Goal: Task Accomplishment & Management: Use online tool/utility

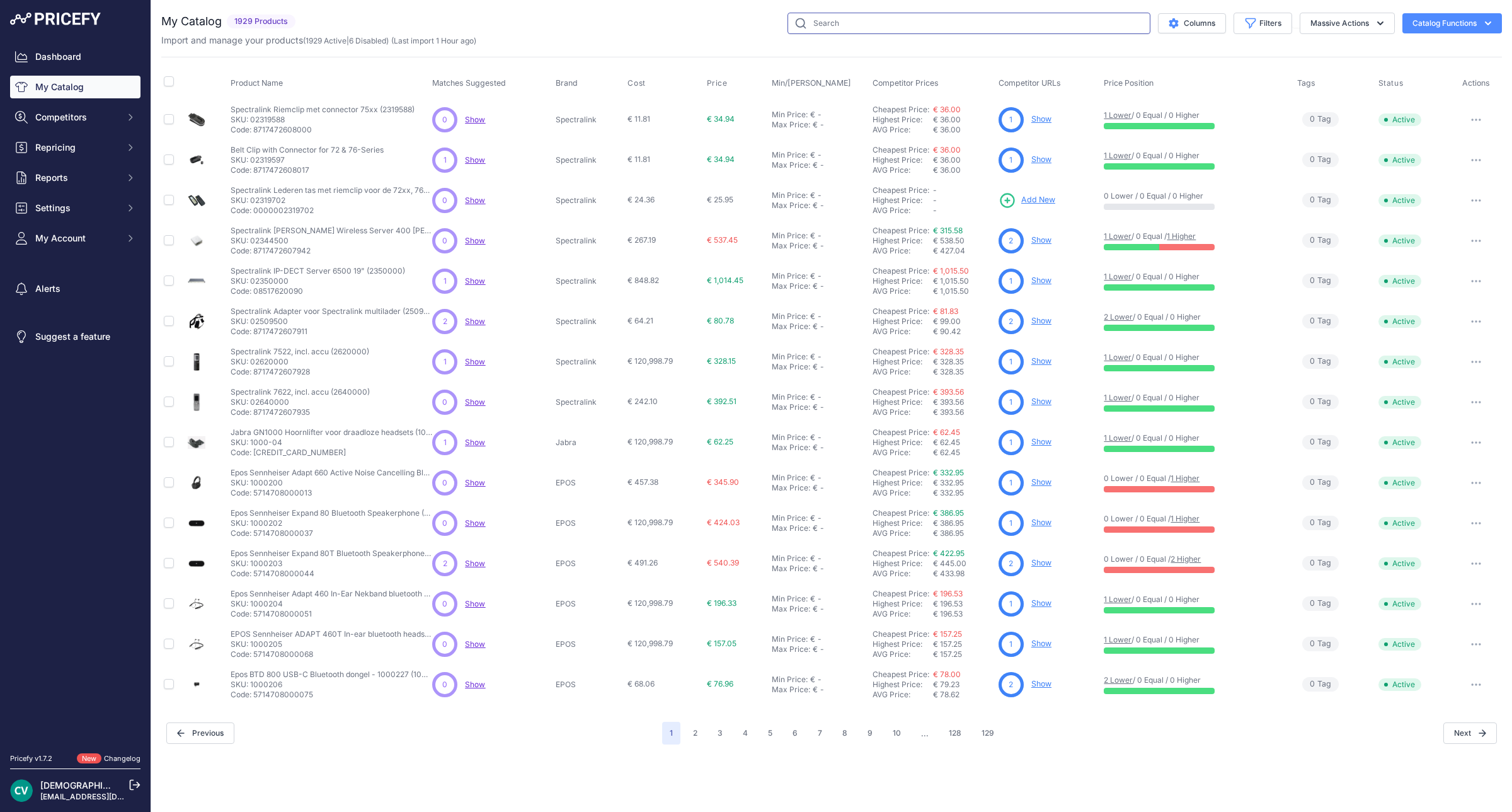
click at [949, 22] on input "text" at bounding box center [969, 23] width 363 height 22
type input "x6u"
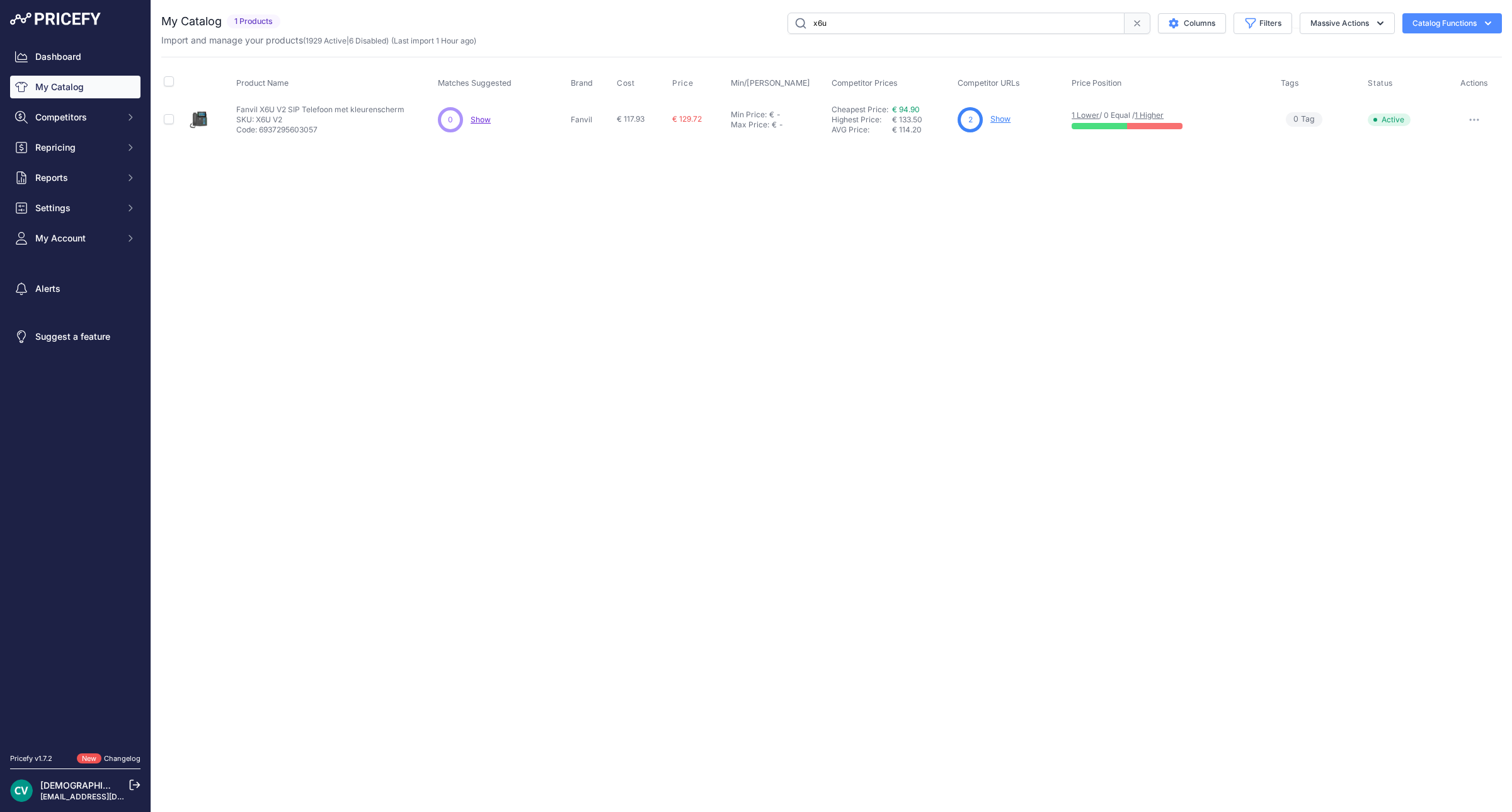
click at [1163, 112] on link "1 Higher" at bounding box center [1149, 115] width 29 height 9
click at [96, 85] on link "My Catalog" at bounding box center [75, 87] width 131 height 22
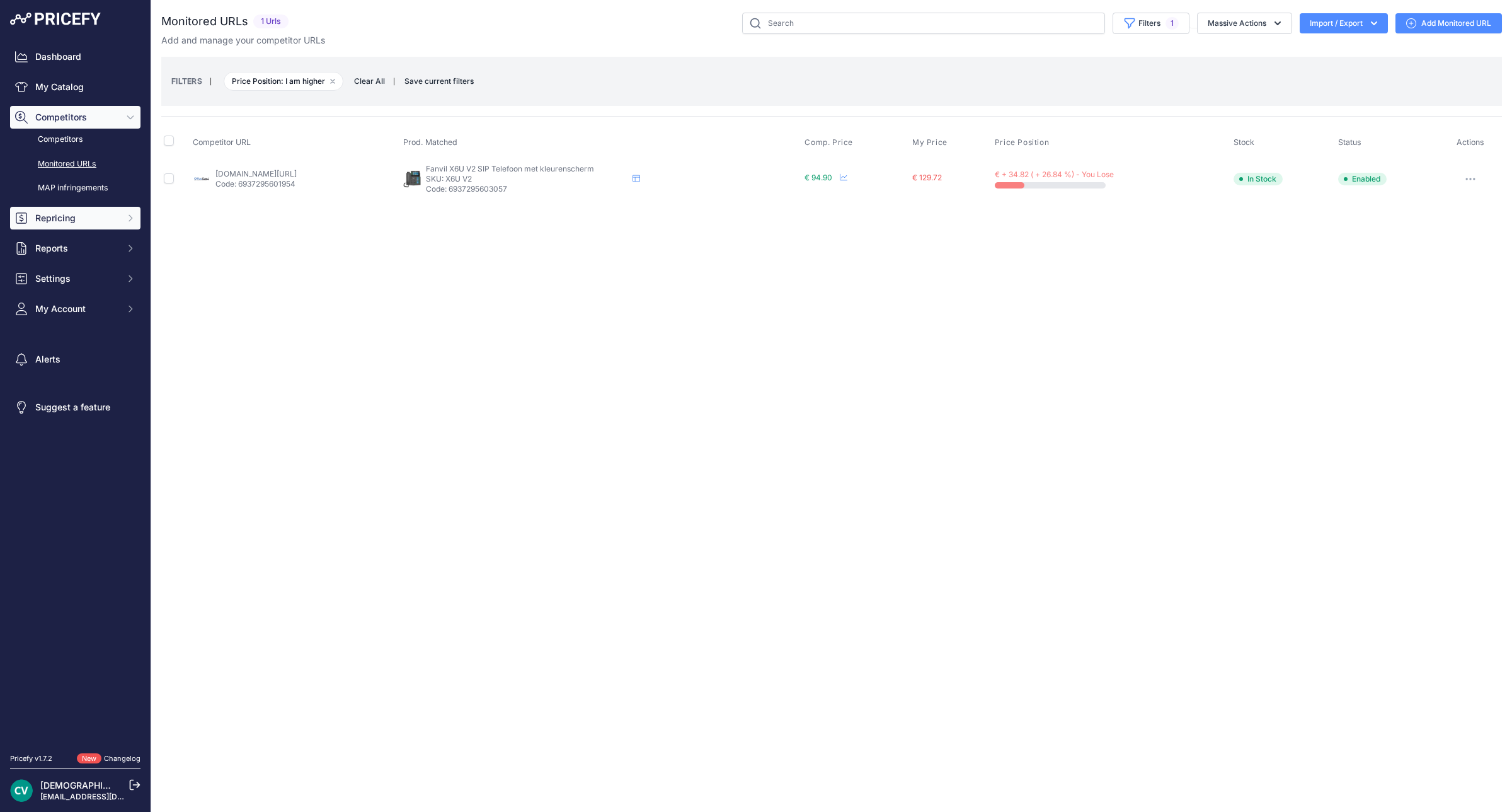
click at [60, 225] on button "Repricing" at bounding box center [75, 217] width 131 height 22
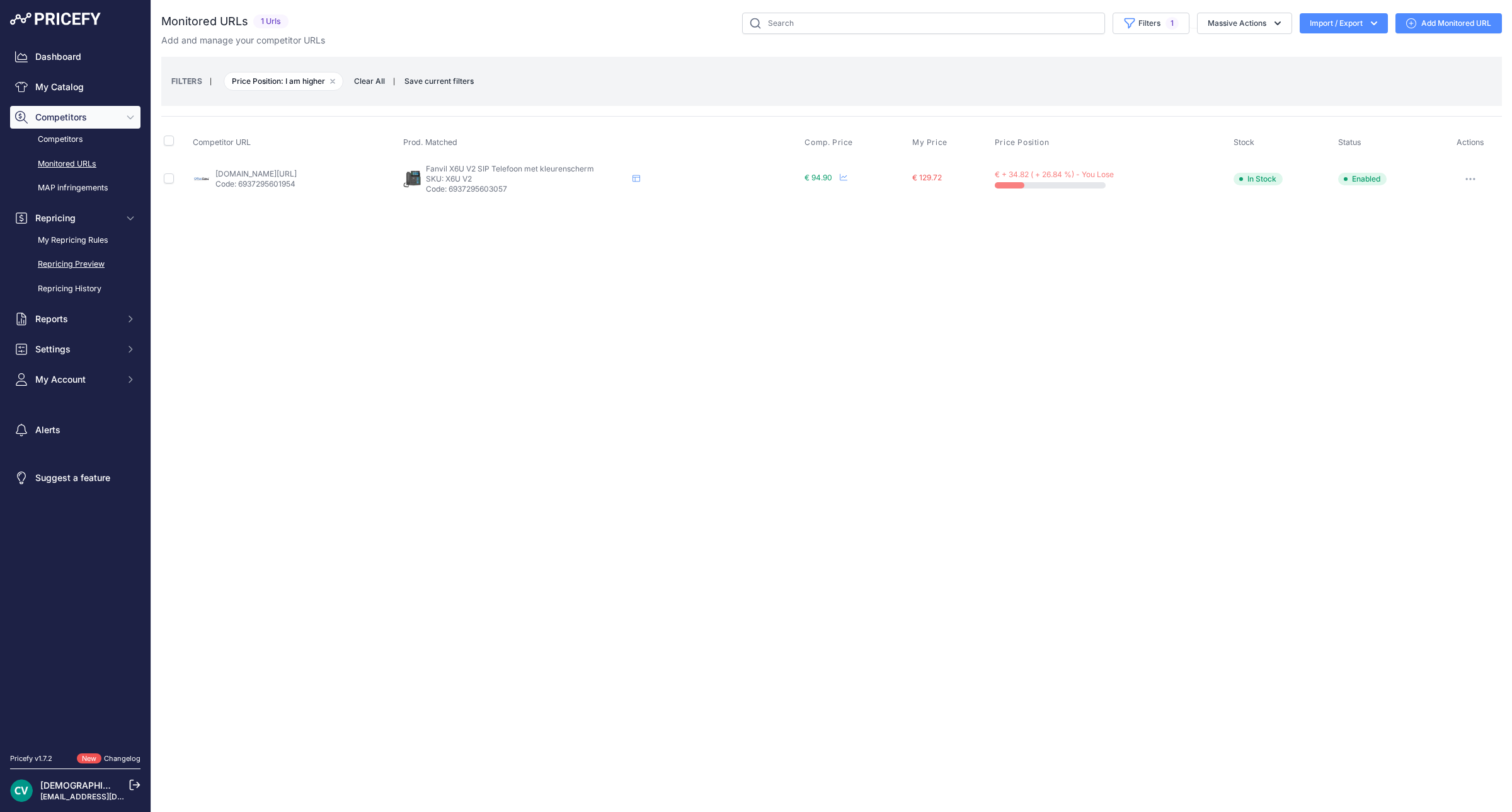
click at [98, 269] on link "Repricing Preview" at bounding box center [75, 264] width 131 height 22
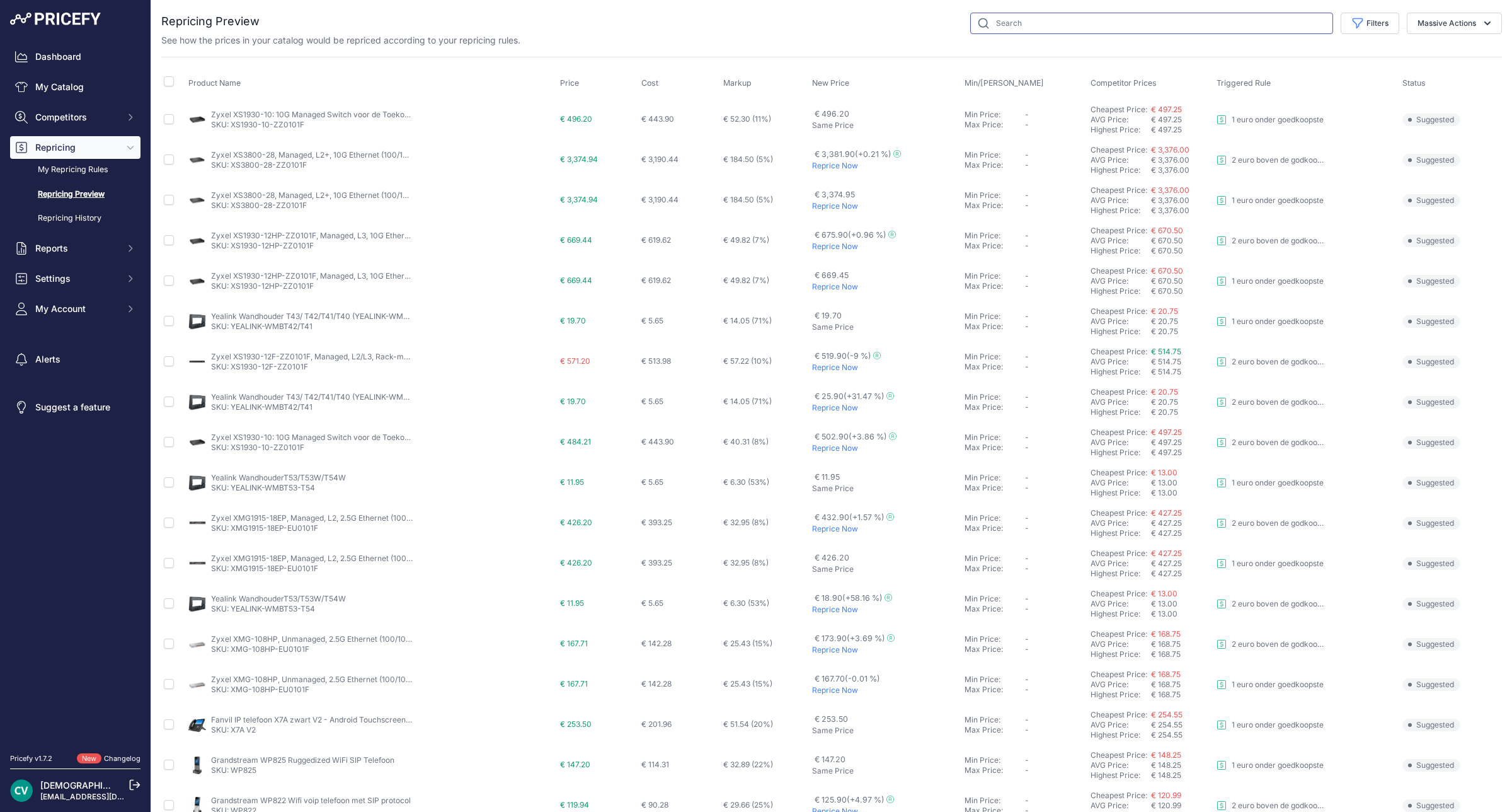
click at [1053, 25] on input "text" at bounding box center [1152, 23] width 363 height 22
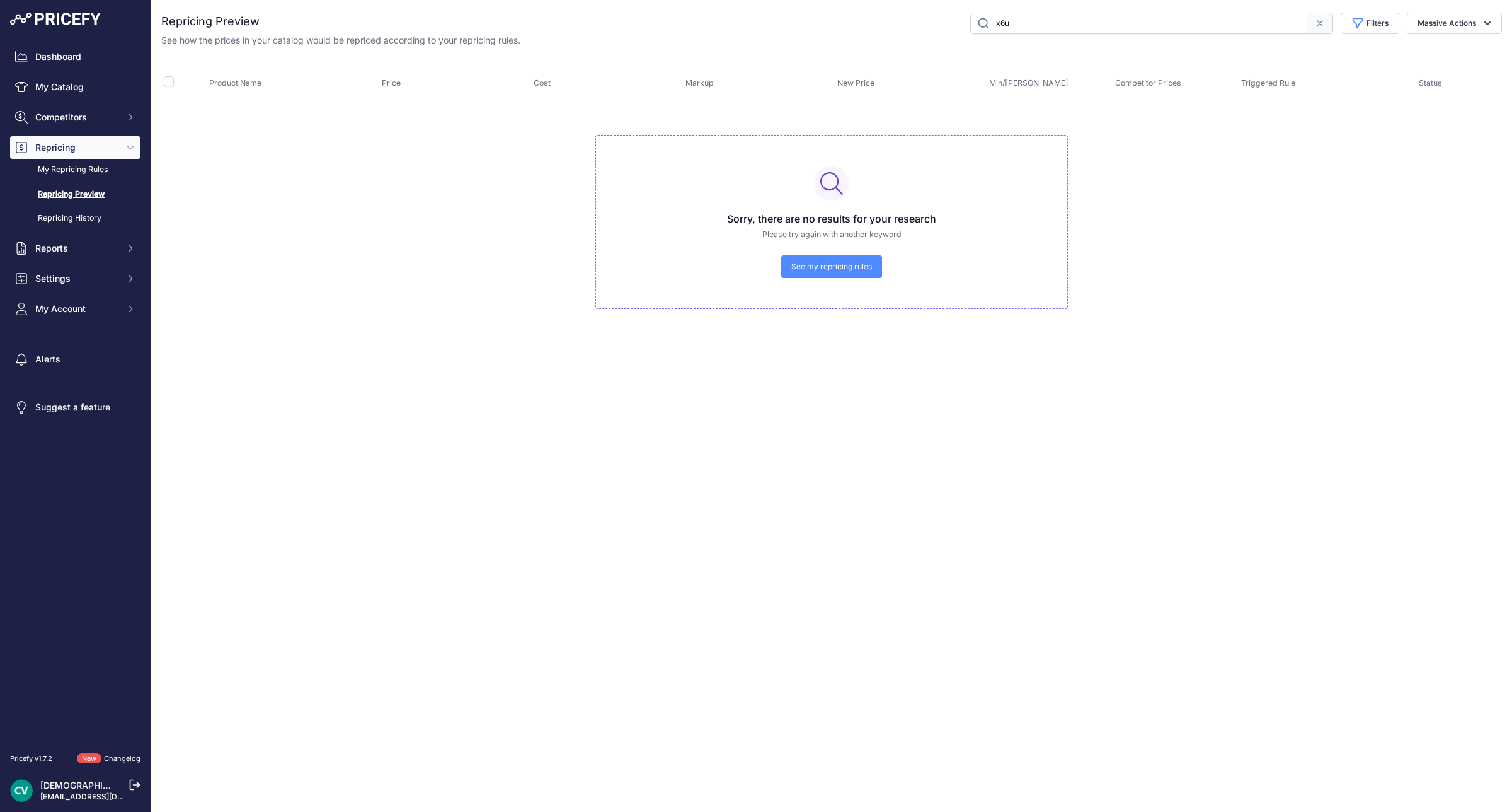
type input "x6u"
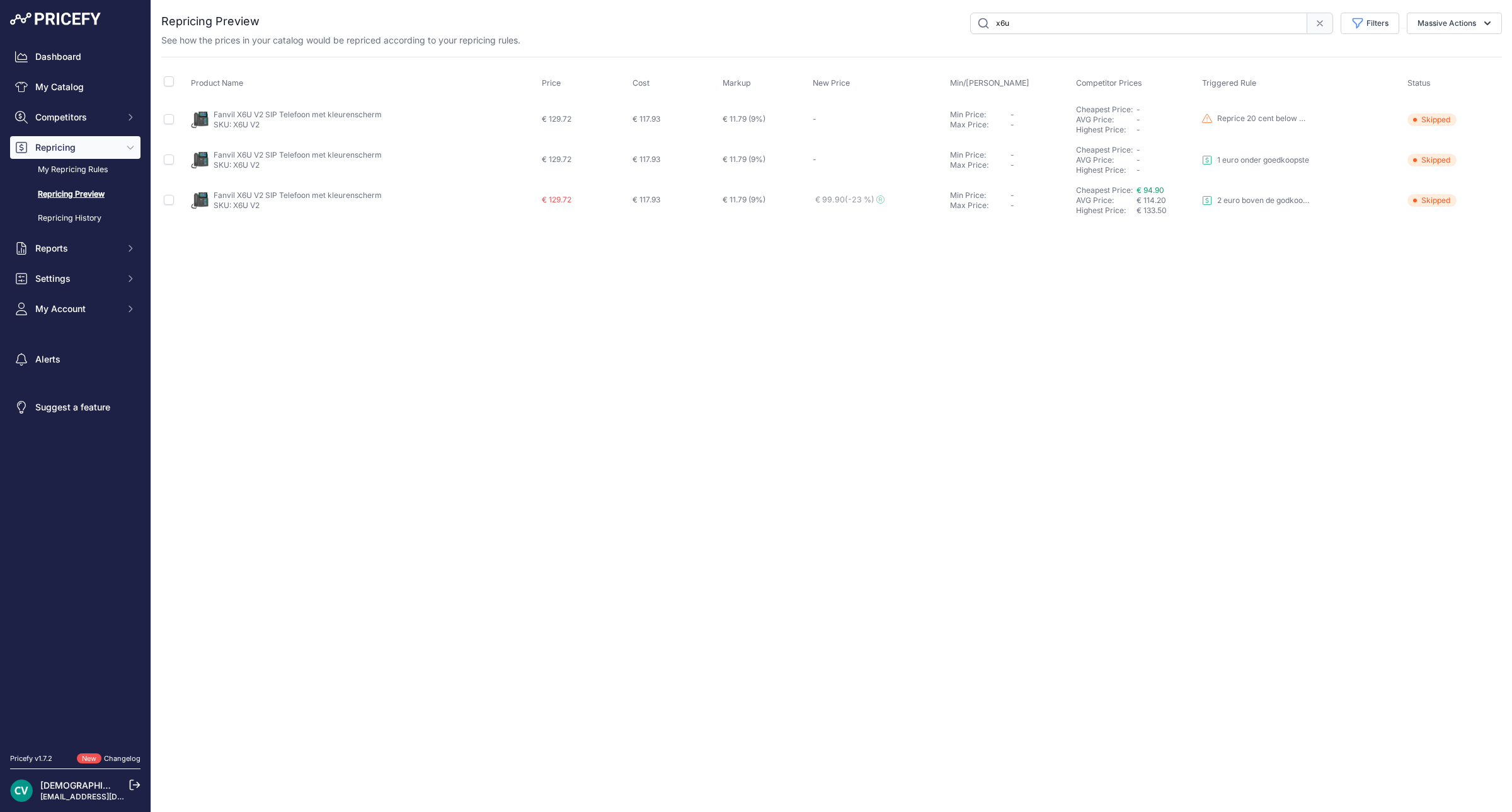
click at [1428, 165] on span "Skipped" at bounding box center [1432, 160] width 49 height 12
click at [1343, 347] on div "Close You are not connected to the internet." at bounding box center [831, 406] width 1361 height 812
click at [82, 120] on span "Competitors" at bounding box center [77, 117] width 82 height 12
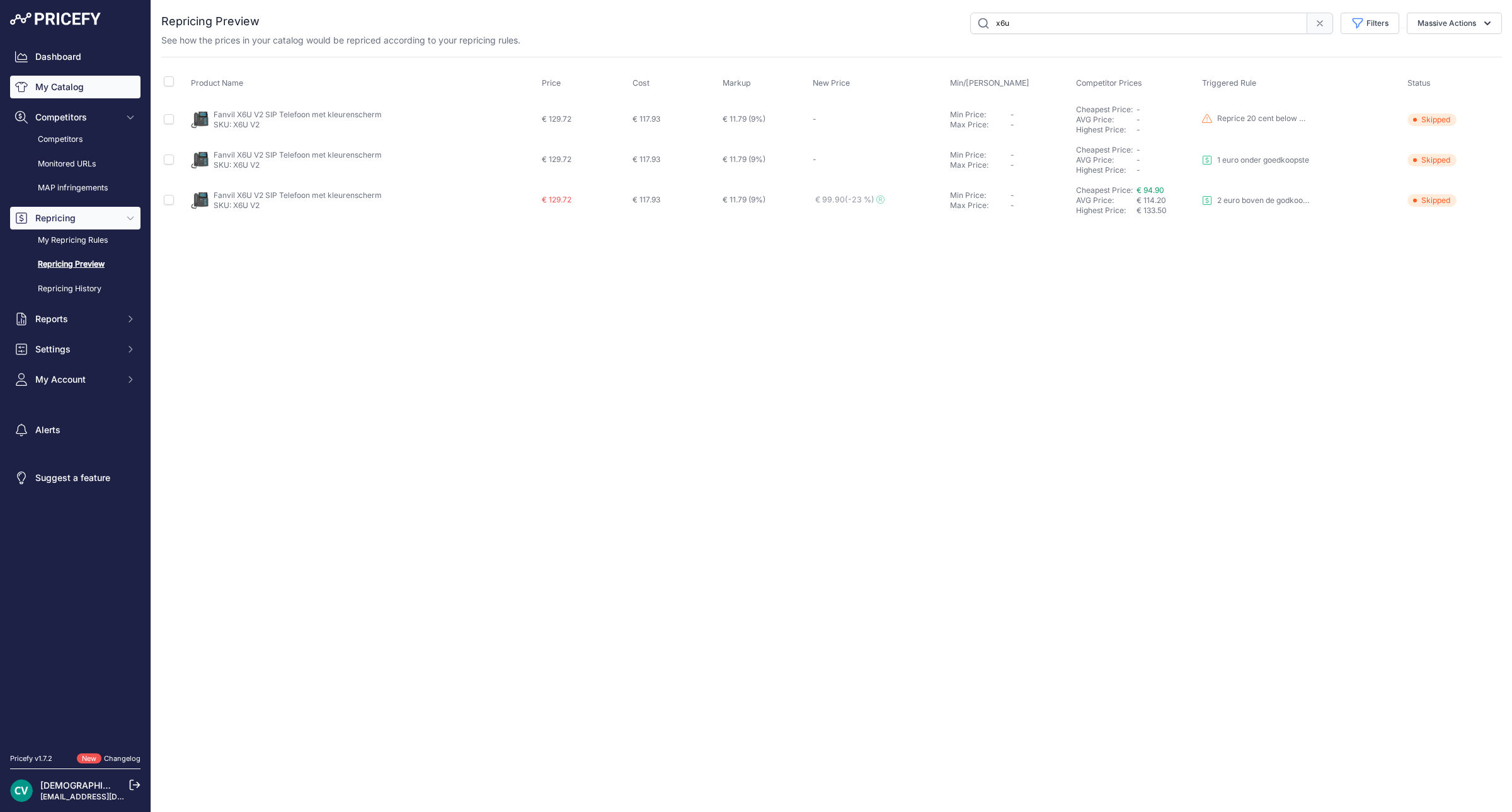
click at [82, 86] on link "My Catalog" at bounding box center [75, 87] width 131 height 22
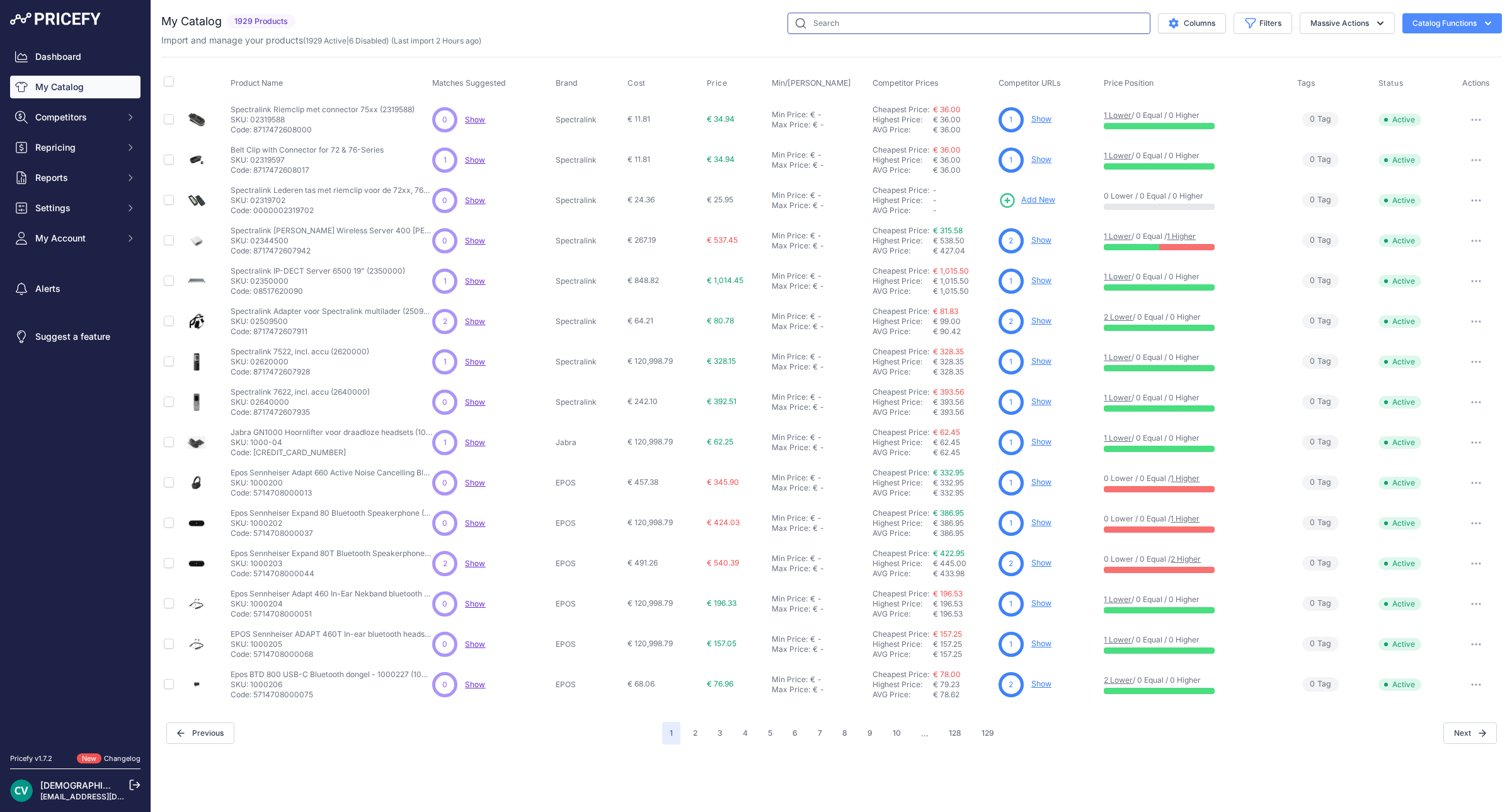
click at [1092, 23] on input "text" at bounding box center [969, 23] width 363 height 22
type input "x6u"
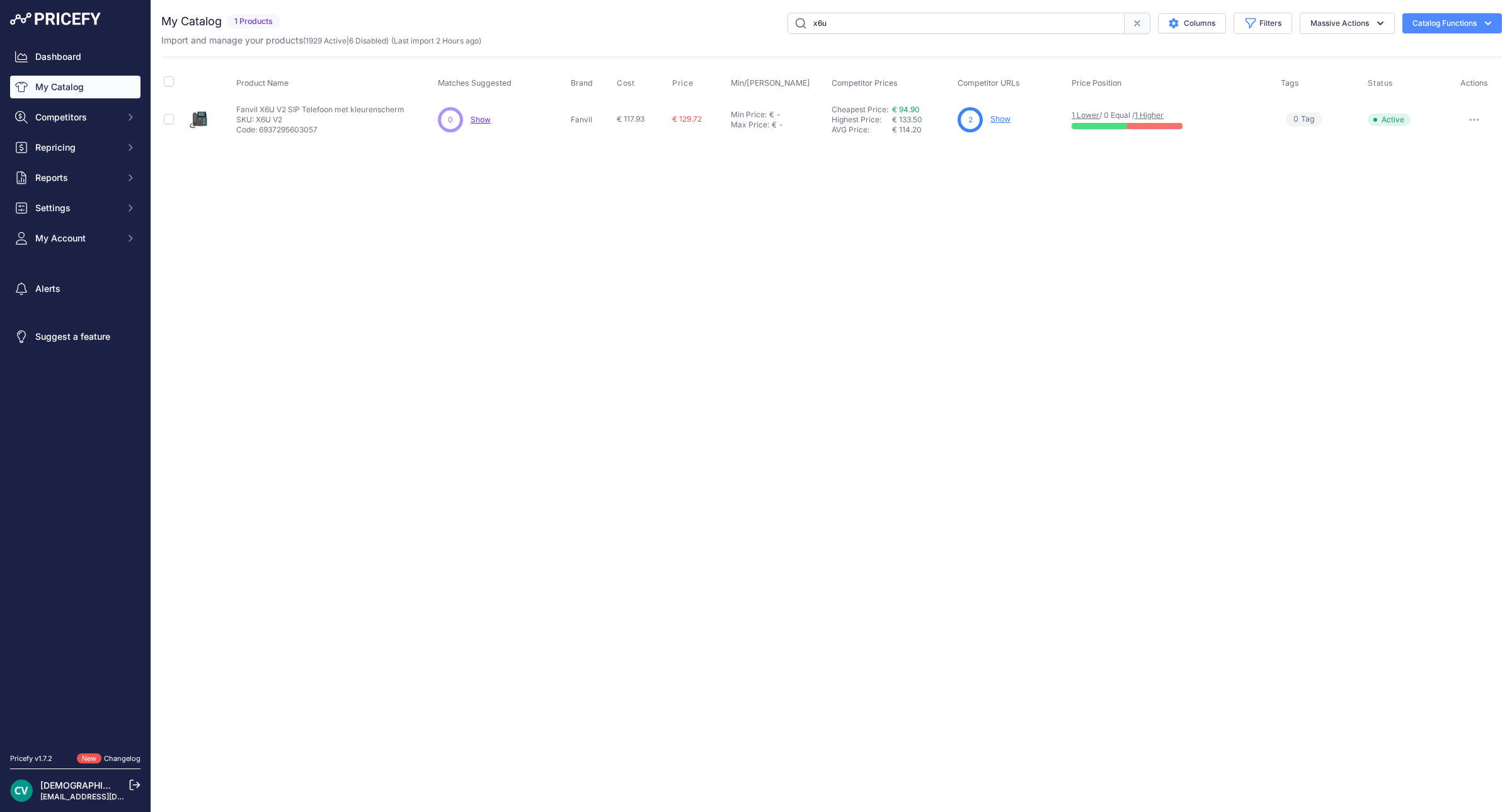
click at [1010, 124] on link "Show" at bounding box center [1001, 118] width 20 height 9
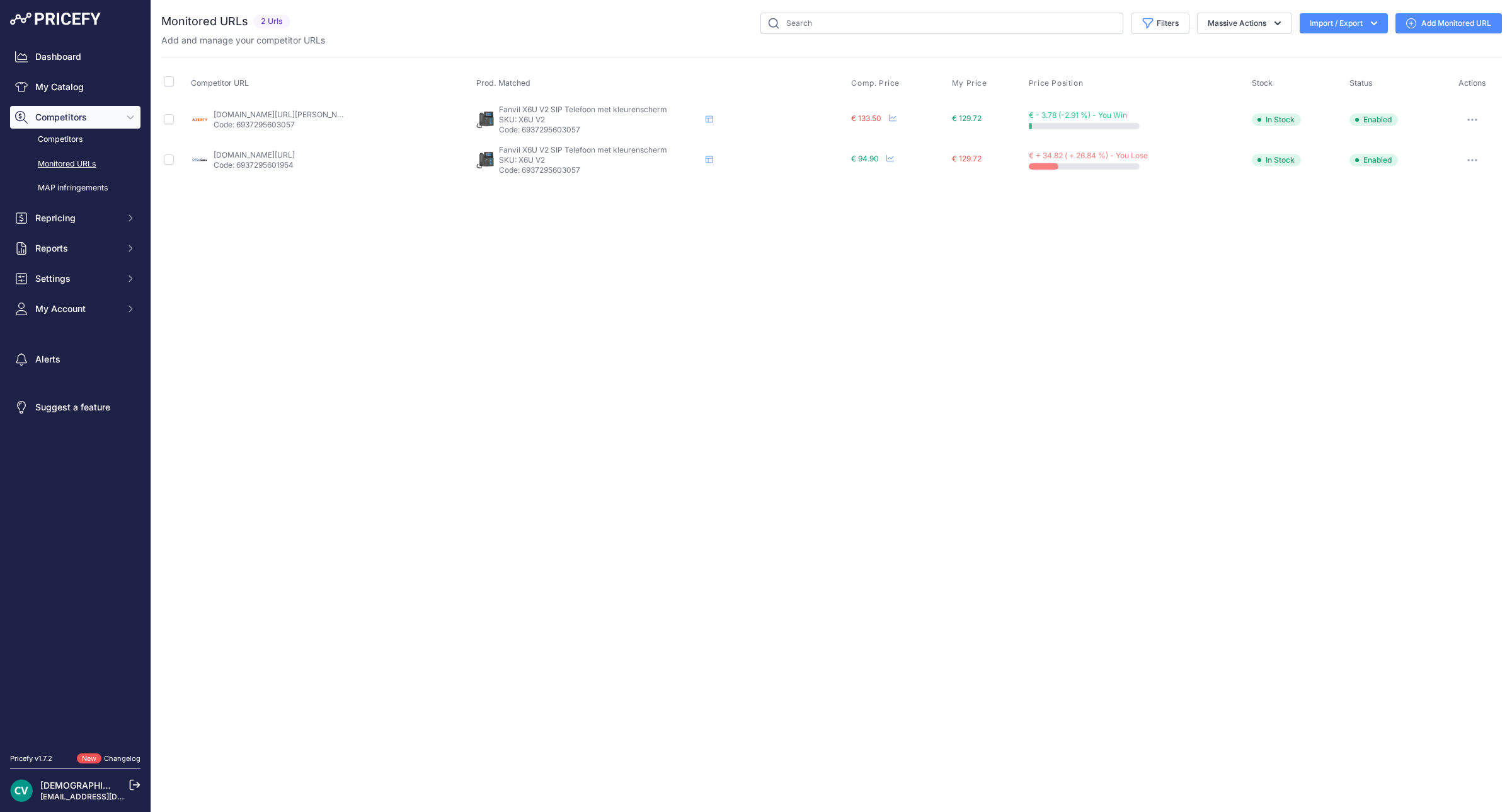
click at [1471, 27] on link "Add Monitored URL" at bounding box center [1448, 23] width 106 height 20
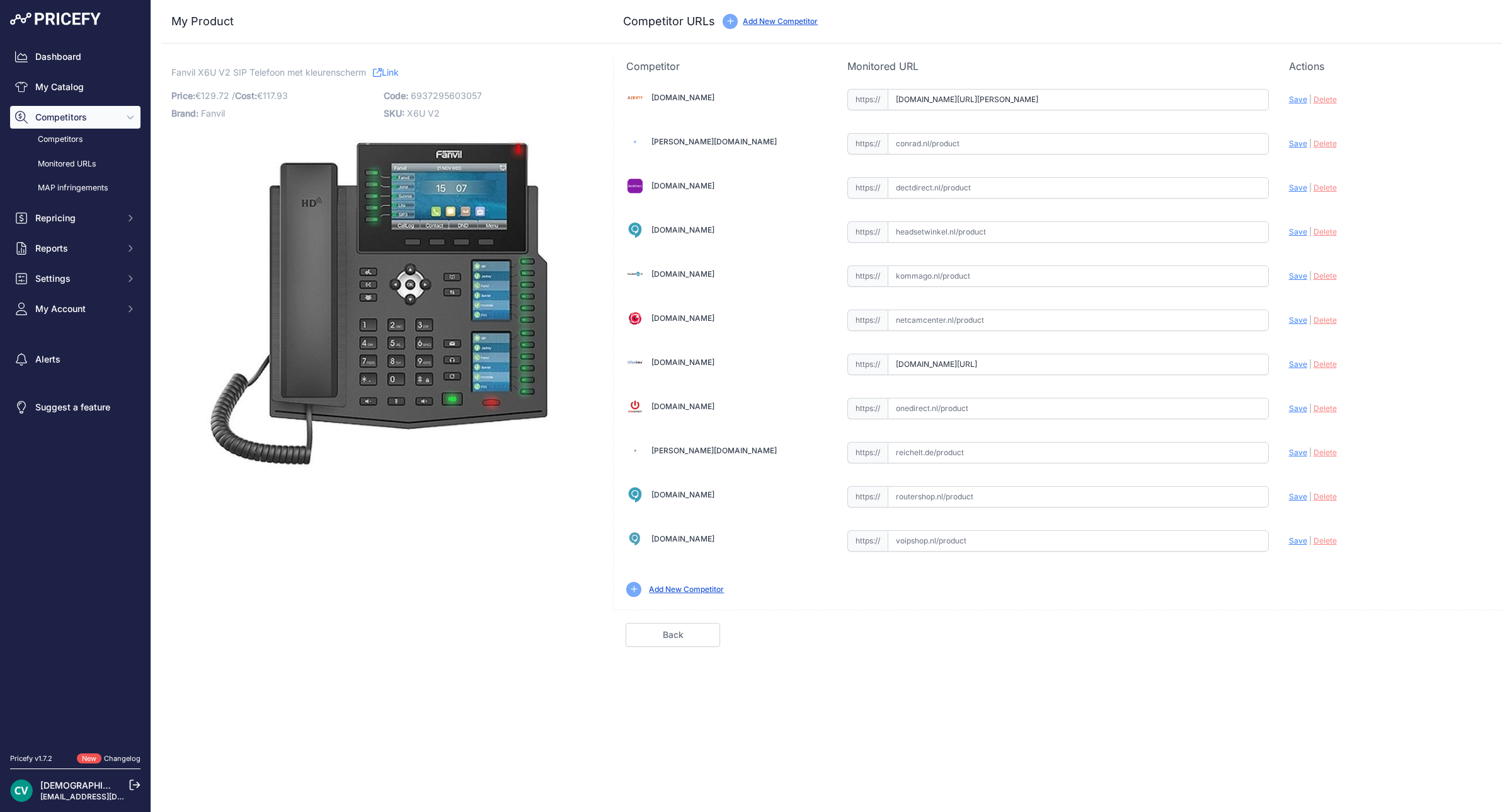
click at [1004, 186] on input "text" at bounding box center [1078, 188] width 381 height 22
paste input "[URL][DOMAIN_NAME][PERSON_NAME]"
click at [1295, 190] on span "Save" at bounding box center [1298, 187] width 18 height 9
type input "[URL][DOMAIN_NAME][PERSON_NAME]"
click at [1446, 640] on link "Done" at bounding box center [1442, 634] width 95 height 24
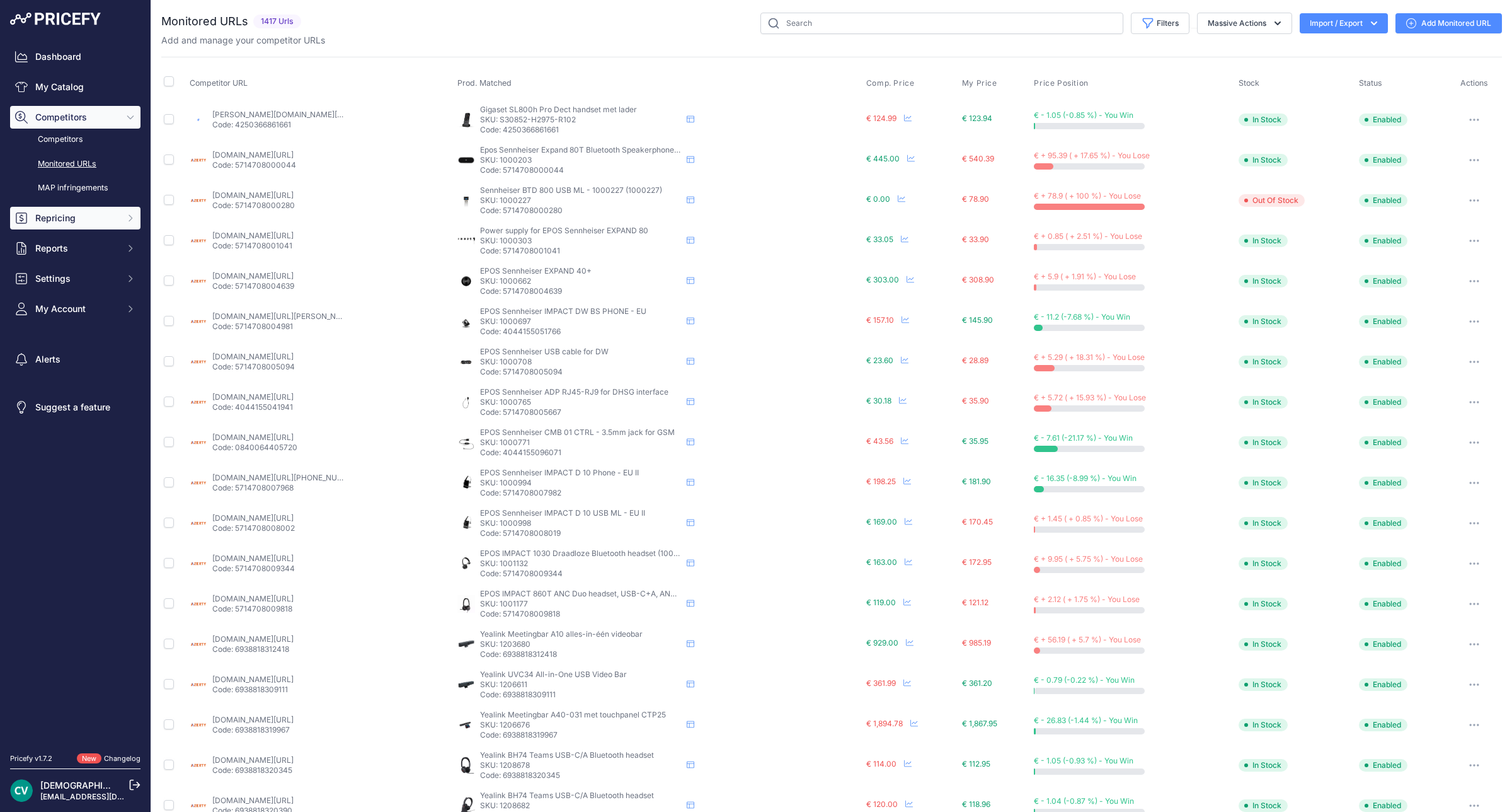
click at [80, 222] on span "Repricing" at bounding box center [77, 217] width 82 height 12
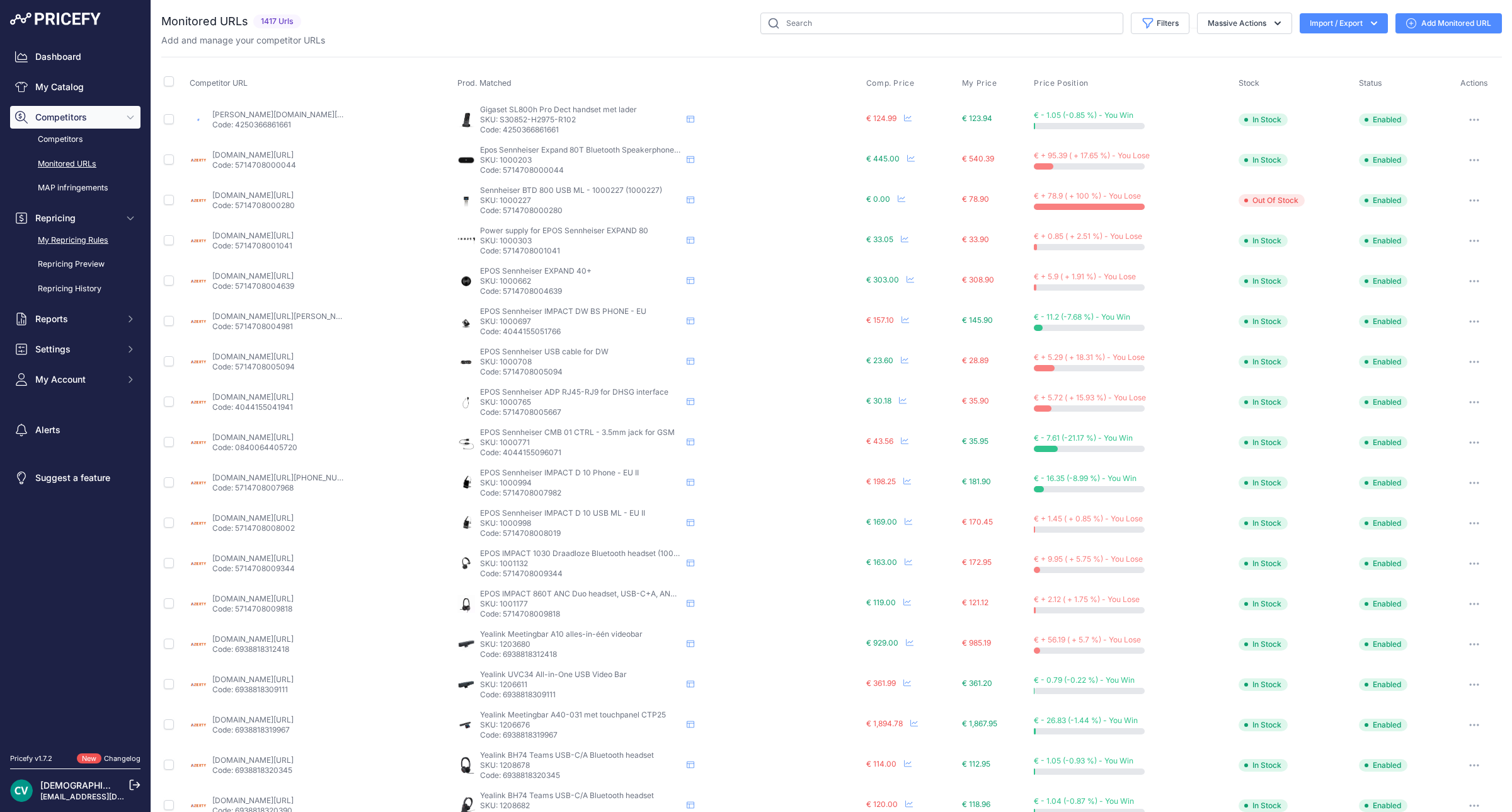
click at [92, 247] on link "My Repricing Rules" at bounding box center [75, 241] width 131 height 22
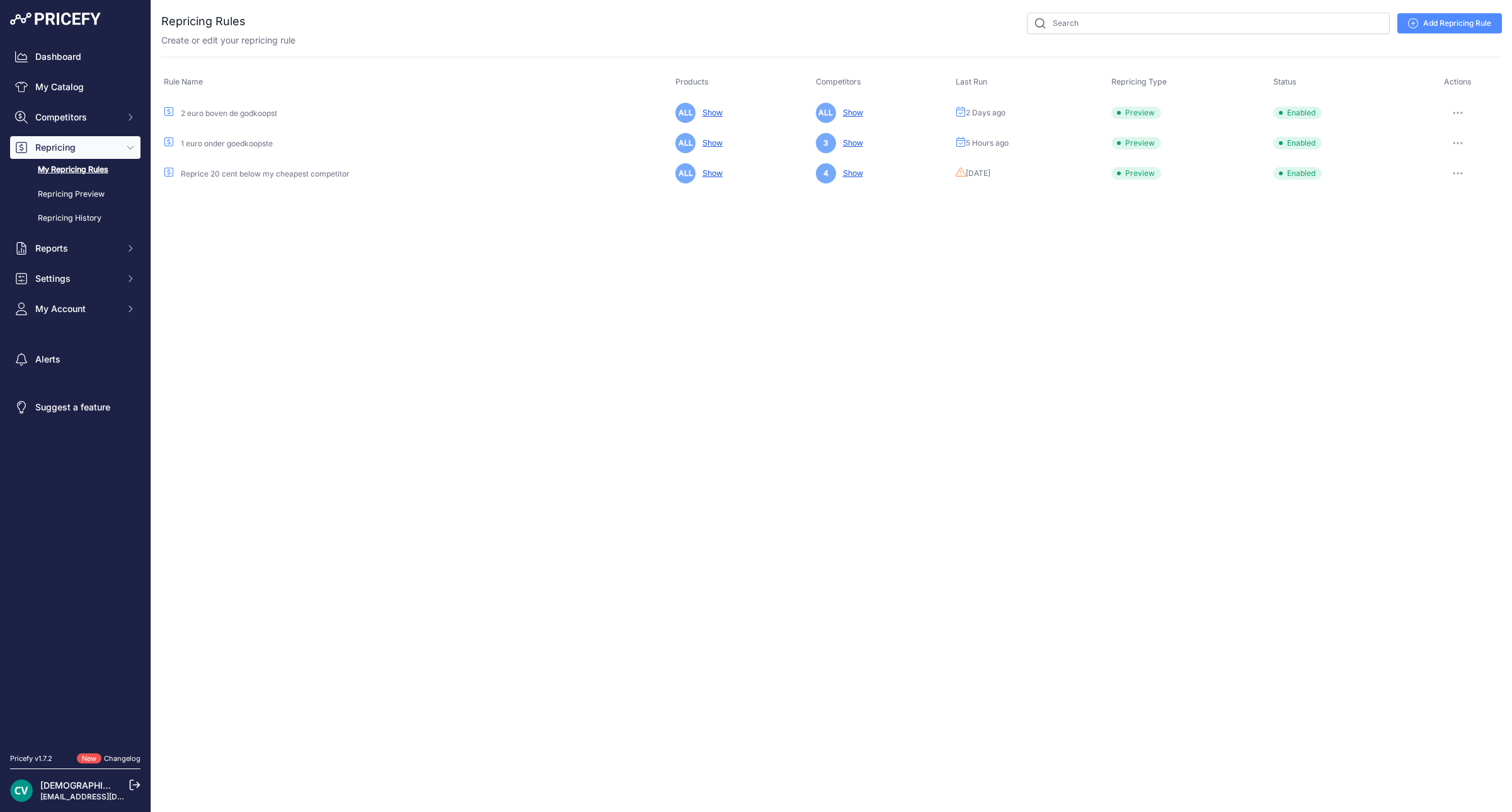
click at [1451, 149] on button "button" at bounding box center [1457, 143] width 25 height 17
click at [1479, 194] on button "Run Preview" at bounding box center [1459, 190] width 81 height 20
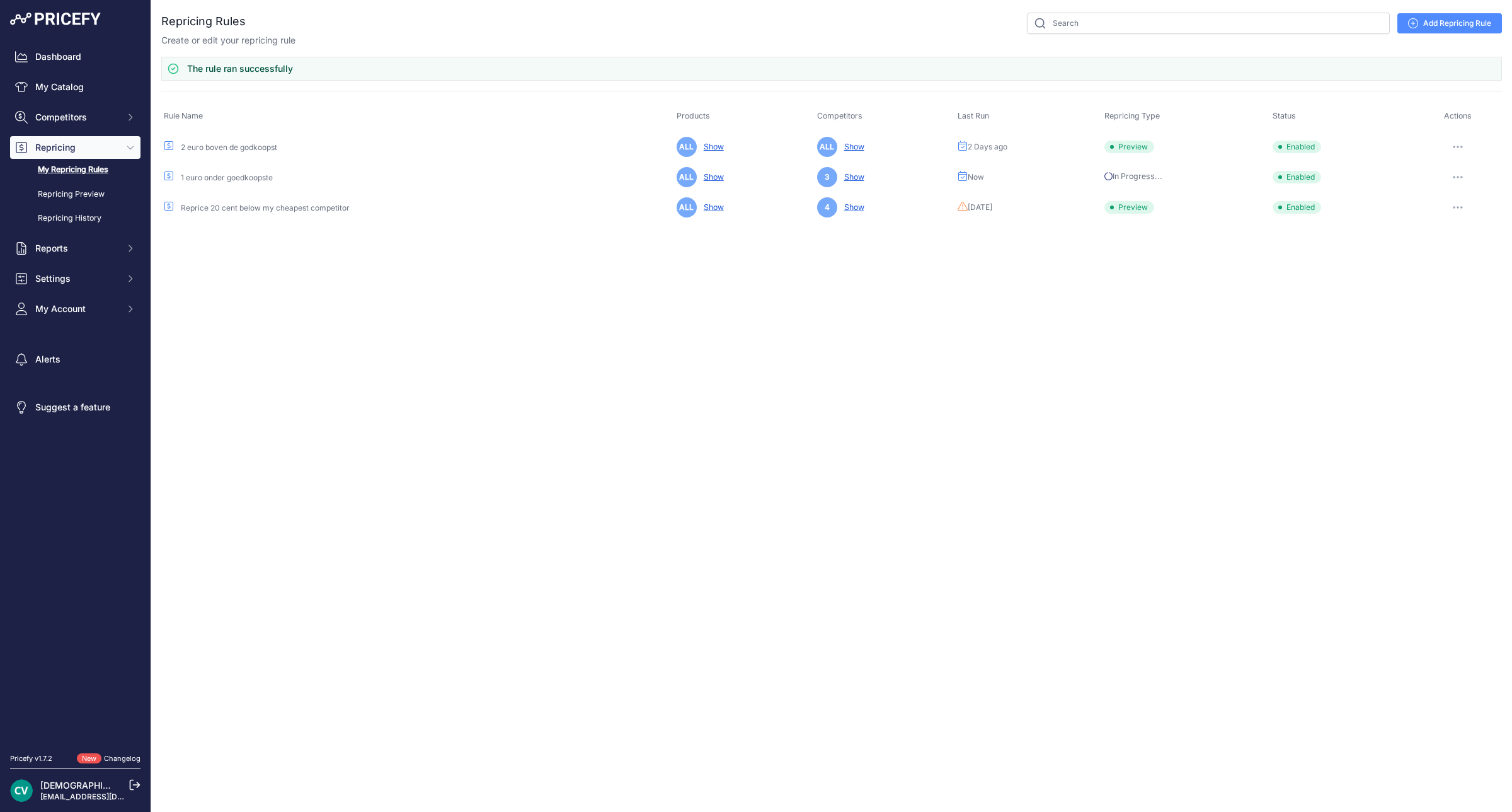
click at [97, 170] on link "My Repricing Rules" at bounding box center [75, 170] width 131 height 22
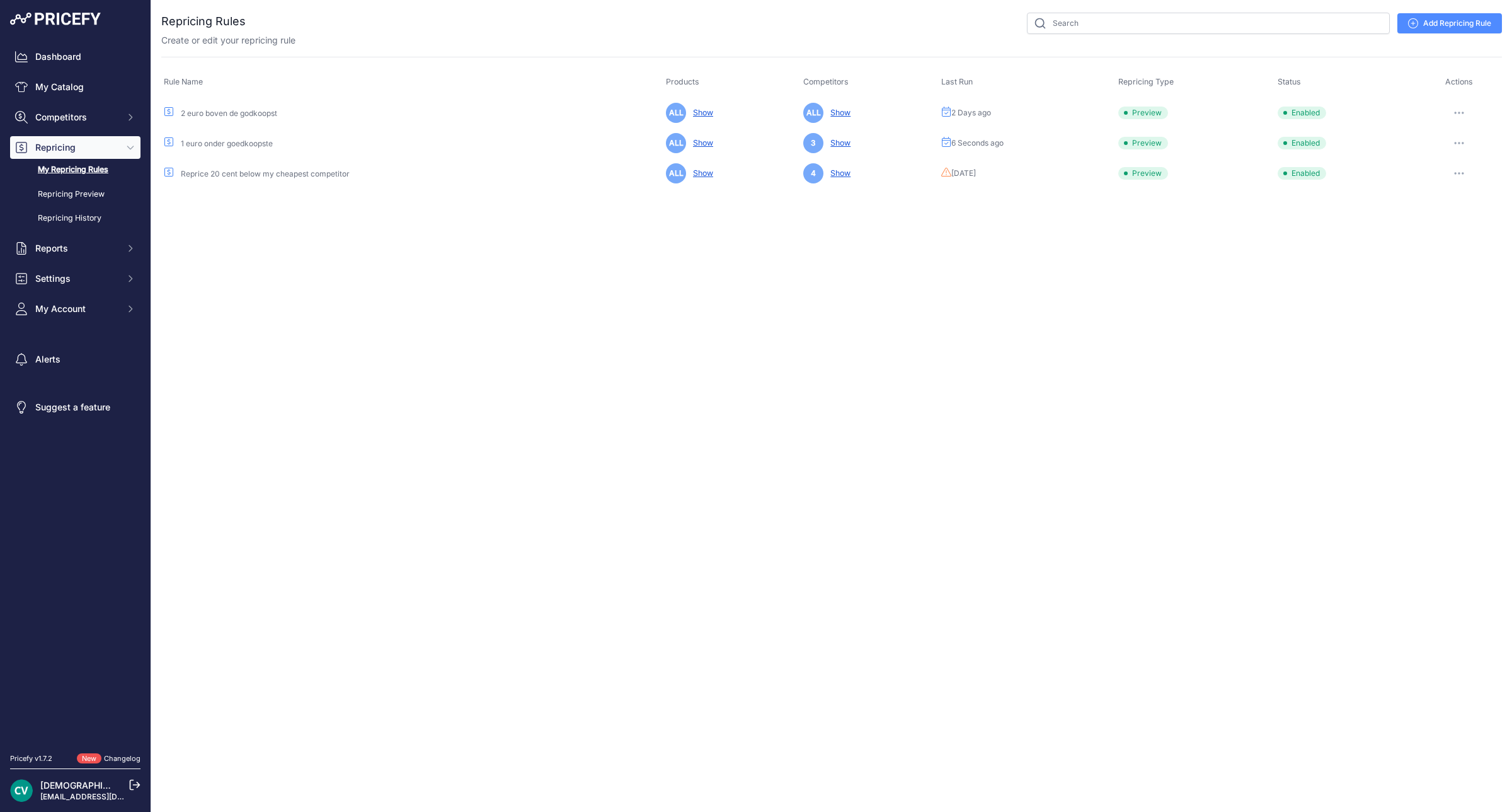
click at [1463, 173] on icon "button" at bounding box center [1463, 173] width 1 height 1
click at [1471, 223] on button "Run Preview" at bounding box center [1459, 220] width 81 height 20
click at [90, 196] on link "Repricing Preview" at bounding box center [75, 194] width 131 height 22
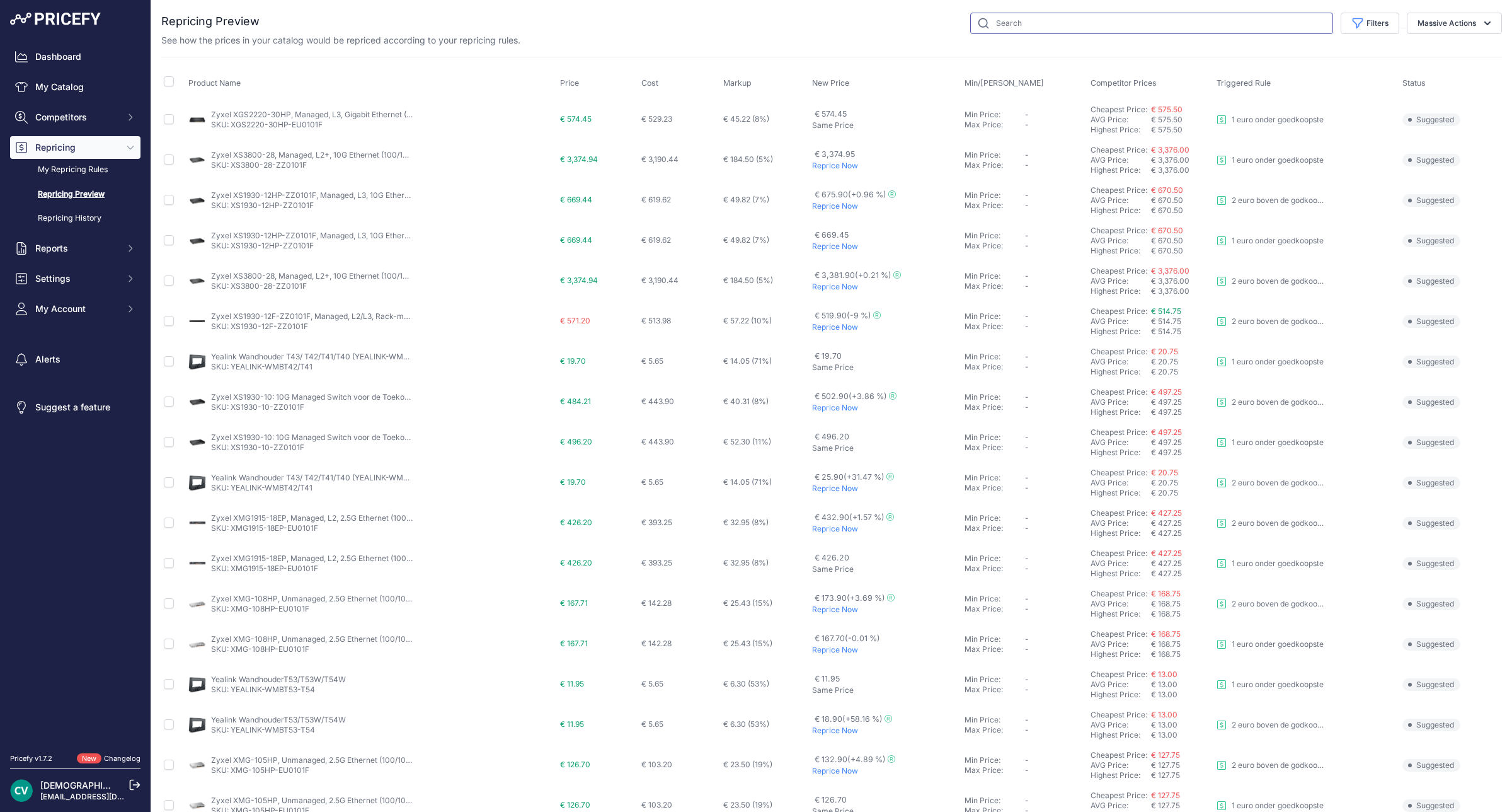
click at [1113, 32] on input "text" at bounding box center [1152, 23] width 363 height 22
type input "x6u"
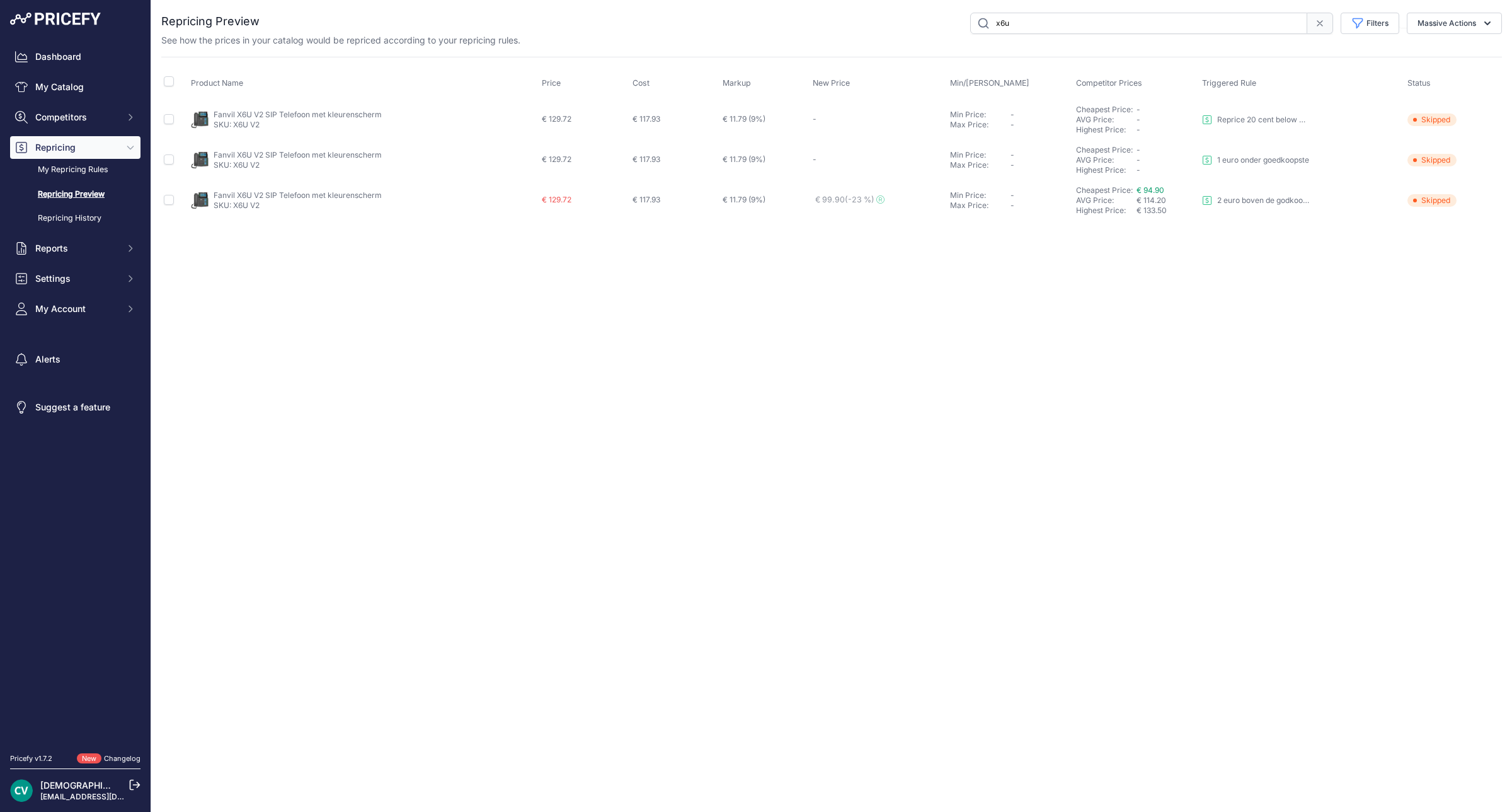
click at [1428, 157] on span "Skipped" at bounding box center [1432, 160] width 49 height 12
click at [1339, 314] on div "Close You are not connected to the internet." at bounding box center [831, 406] width 1361 height 812
click at [48, 126] on button "Competitors" at bounding box center [75, 117] width 131 height 22
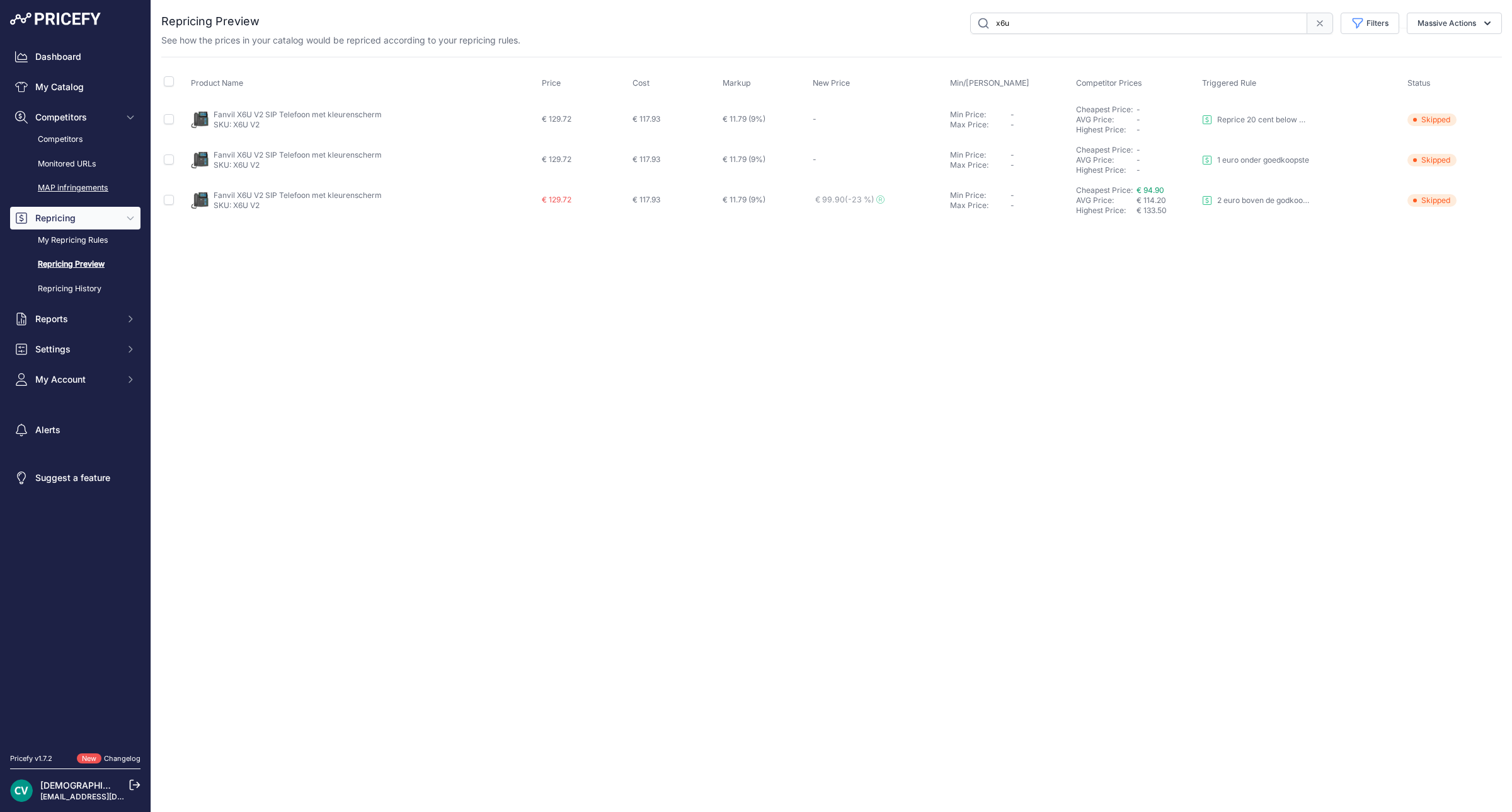
click at [49, 178] on link "MAP infringements" at bounding box center [75, 188] width 131 height 22
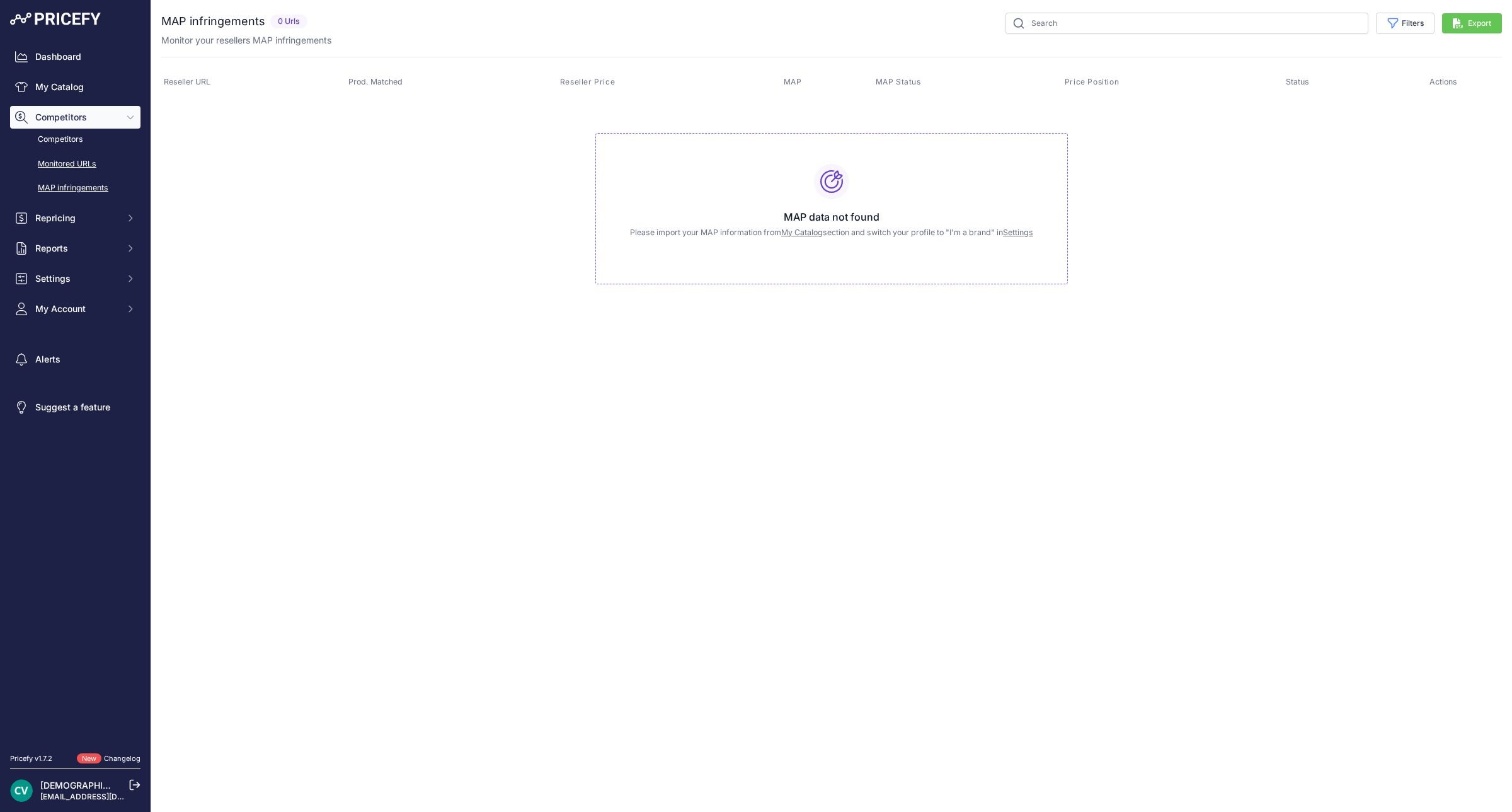
click at [43, 163] on link "Monitored URLs" at bounding box center [75, 164] width 131 height 22
click at [1112, 20] on input "text" at bounding box center [1186, 23] width 363 height 22
type input "x6"
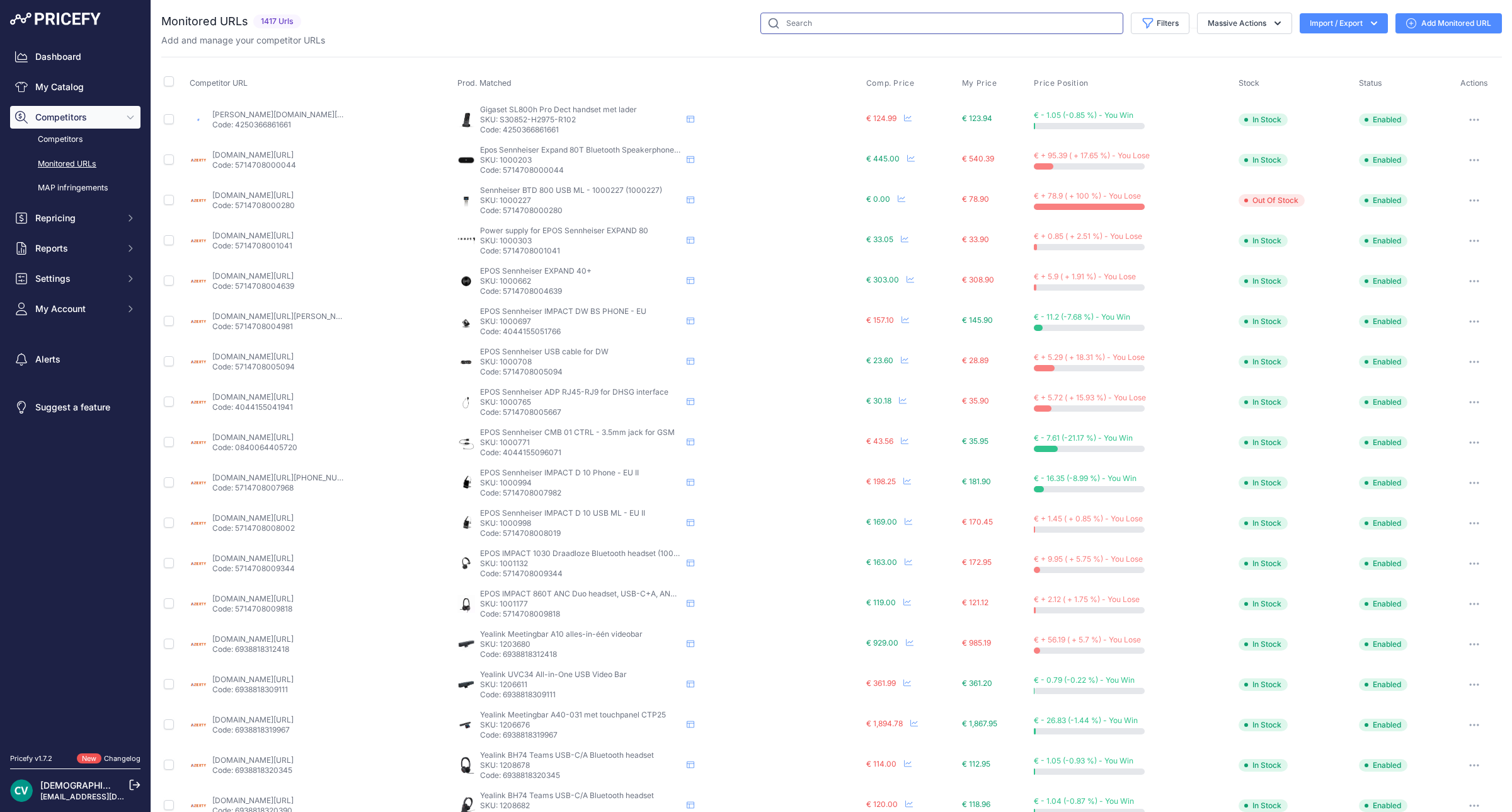
click at [858, 14] on input "text" at bounding box center [942, 23] width 363 height 22
type input "x6u"
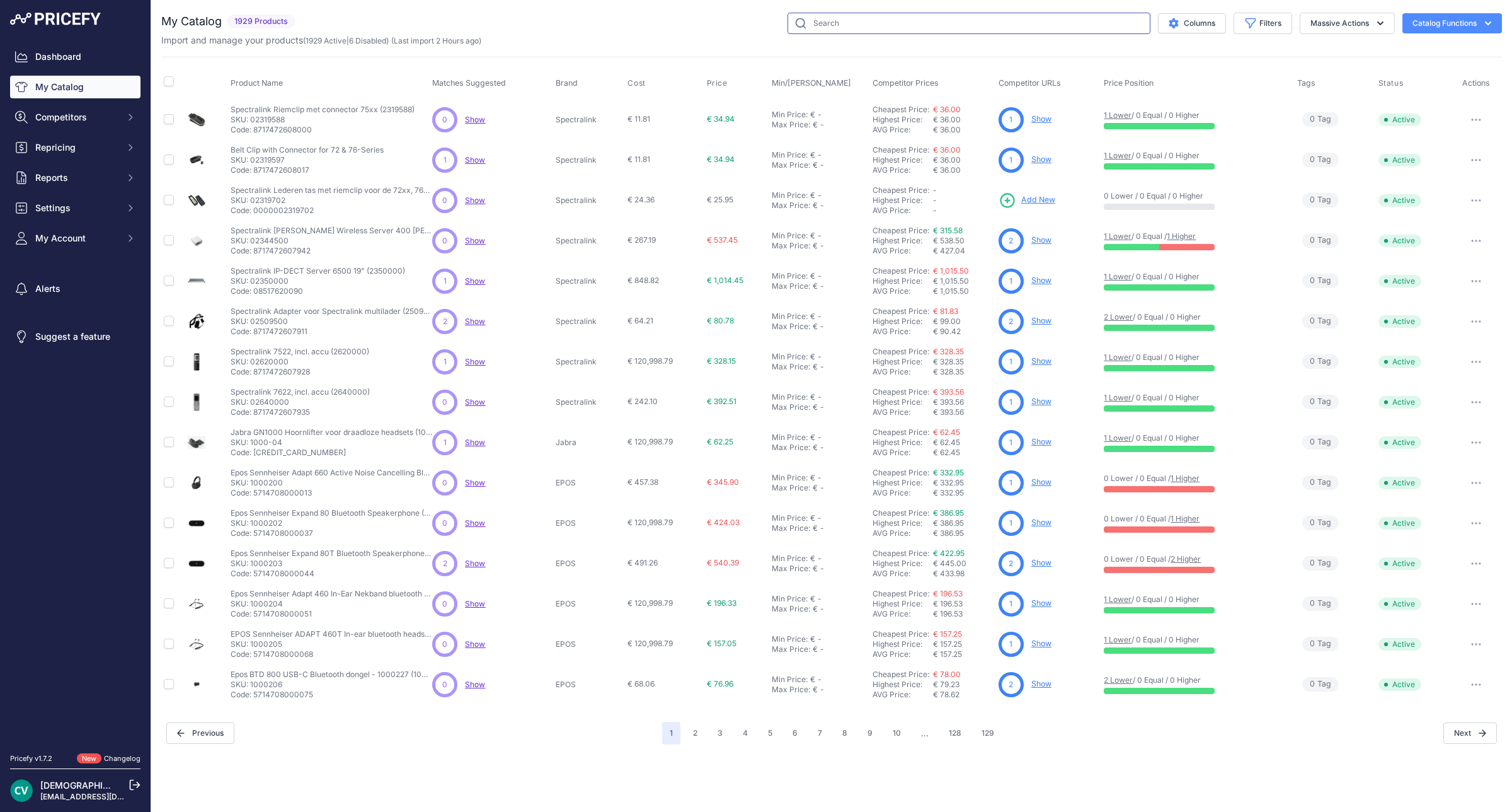
click at [918, 23] on input "text" at bounding box center [969, 23] width 363 height 22
type input "x6"
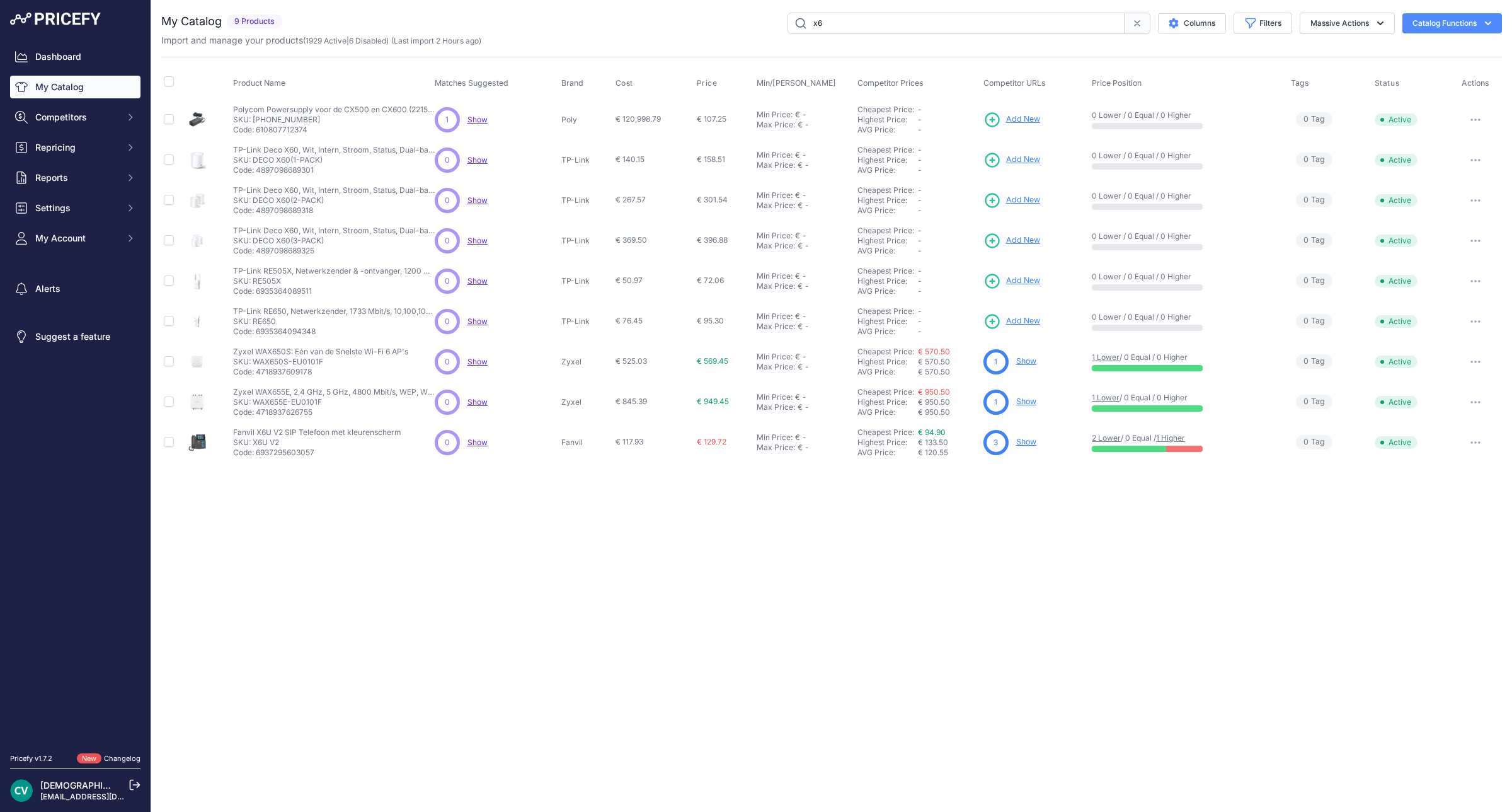
click at [1203, 439] on p "2 Lower / 0 Equal / 1 Higher" at bounding box center [1185, 438] width 186 height 10
click at [1185, 436] on link "1 Higher" at bounding box center [1170, 437] width 29 height 9
